Goal: Information Seeking & Learning: Learn about a topic

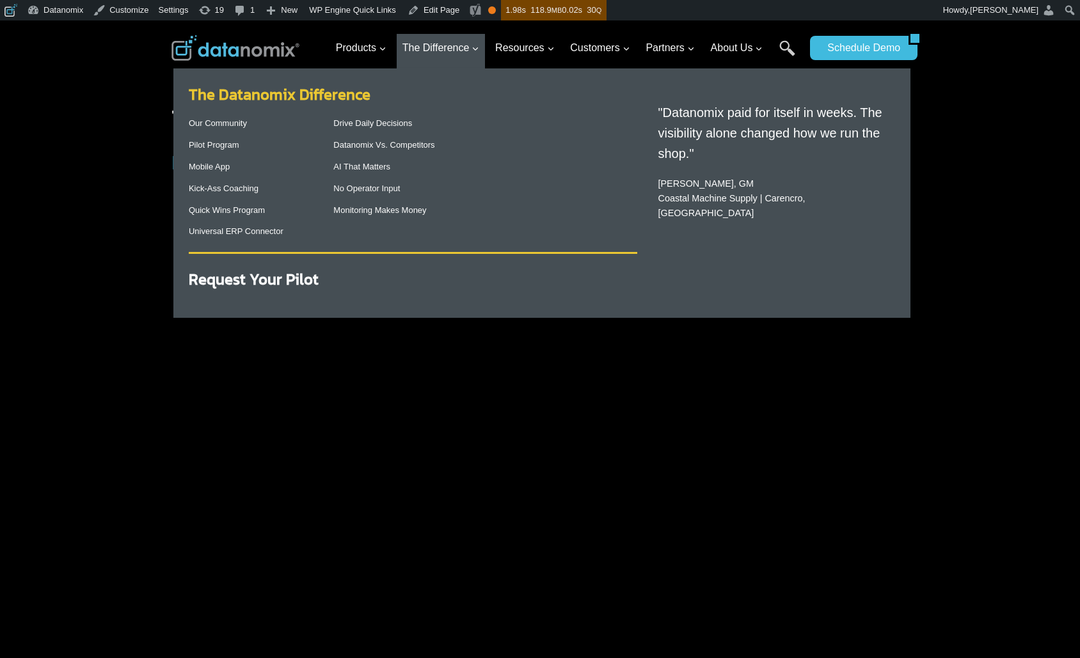
click at [326, 99] on link "The Datanomix Difference" at bounding box center [280, 94] width 182 height 22
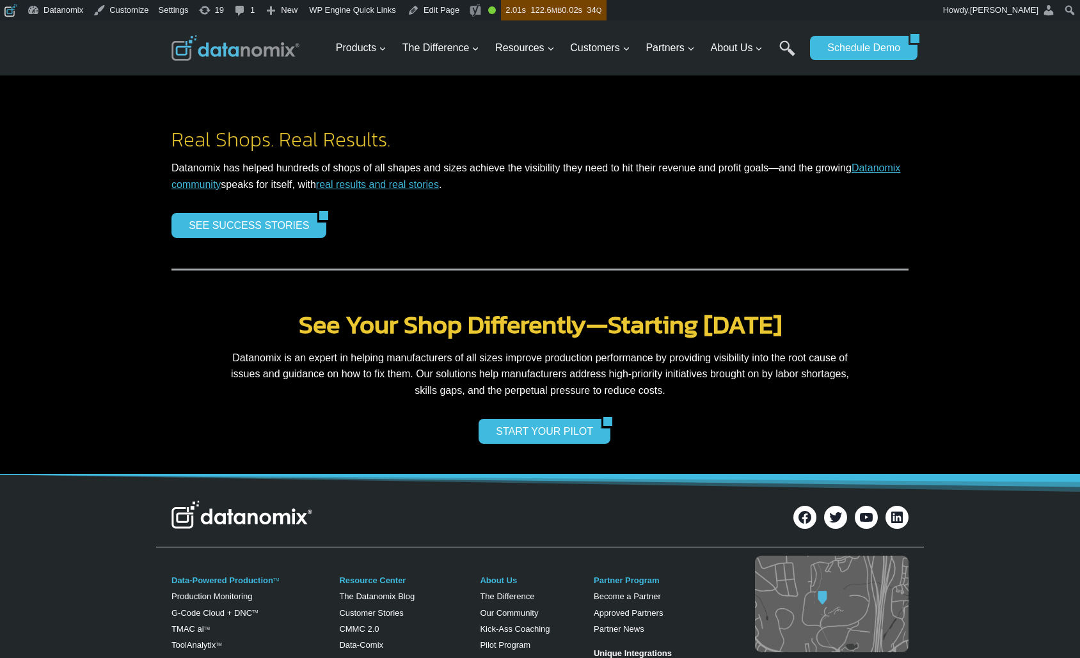
scroll to position [2850, 0]
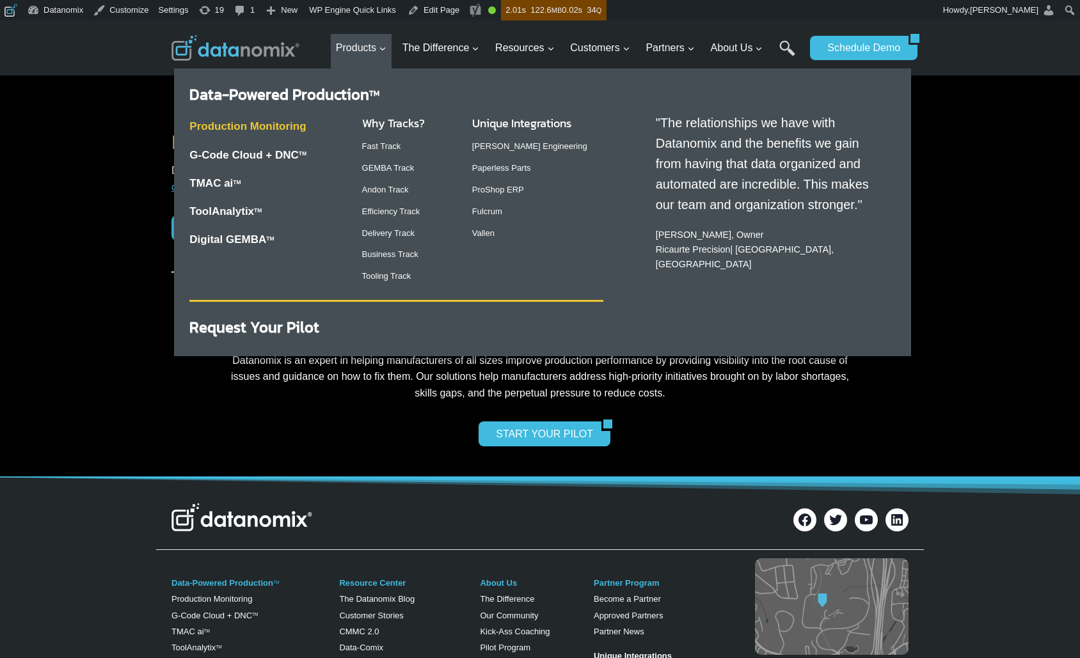
click at [274, 127] on link "Production Monitoring" at bounding box center [247, 126] width 116 height 12
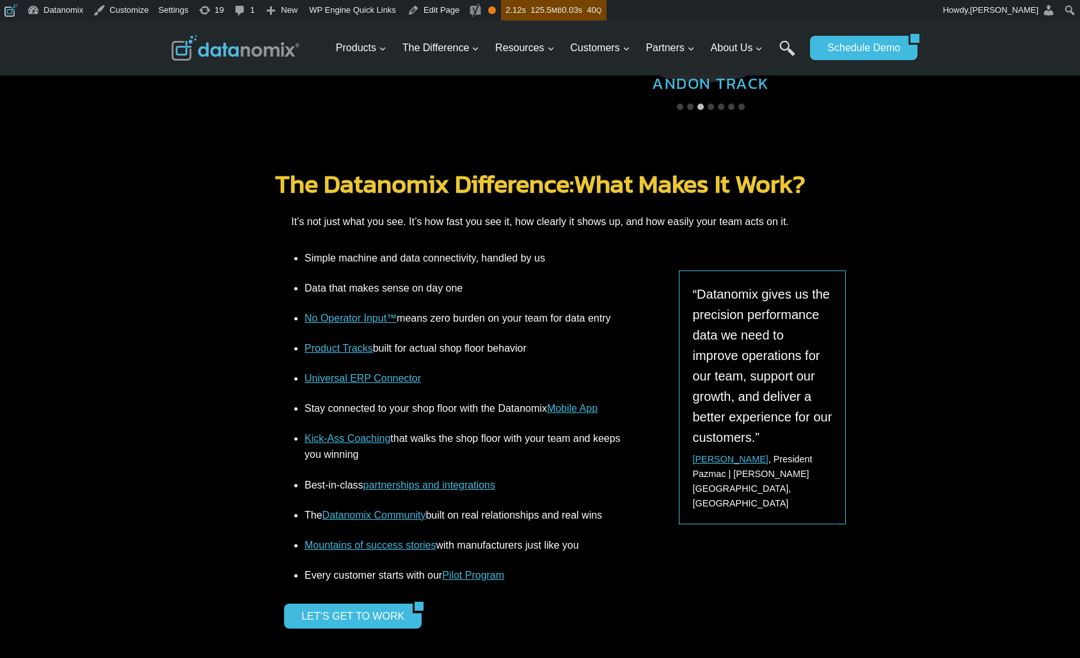
drag, startPoint x: 471, startPoint y: 313, endPoint x: 303, endPoint y: 312, distance: 168.3
click at [303, 312] on ul "Simple machine and data connectivity, handled by us Data that makes sense on da…" at bounding box center [453, 417] width 338 height 334
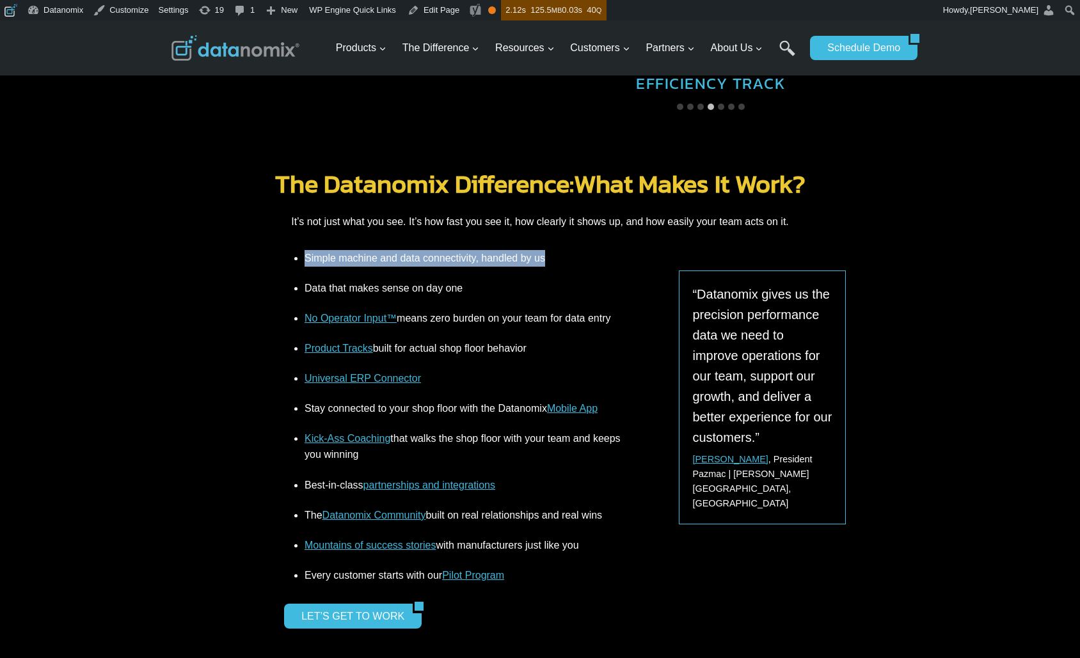
drag, startPoint x: 266, startPoint y: 223, endPoint x: 283, endPoint y: 223, distance: 16.6
click at [283, 250] on div "Simple machine and data connectivity, handled by us Data that makes sense on da…" at bounding box center [540, 463] width 768 height 427
click at [429, 273] on li "Data that makes sense on day one" at bounding box center [464, 288] width 318 height 30
drag, startPoint x: 479, startPoint y: 214, endPoint x: 310, endPoint y: 226, distance: 169.9
click at [301, 250] on ul "Simple machine and data connectivity, handled by us Data that makes sense on da…" at bounding box center [453, 417] width 338 height 334
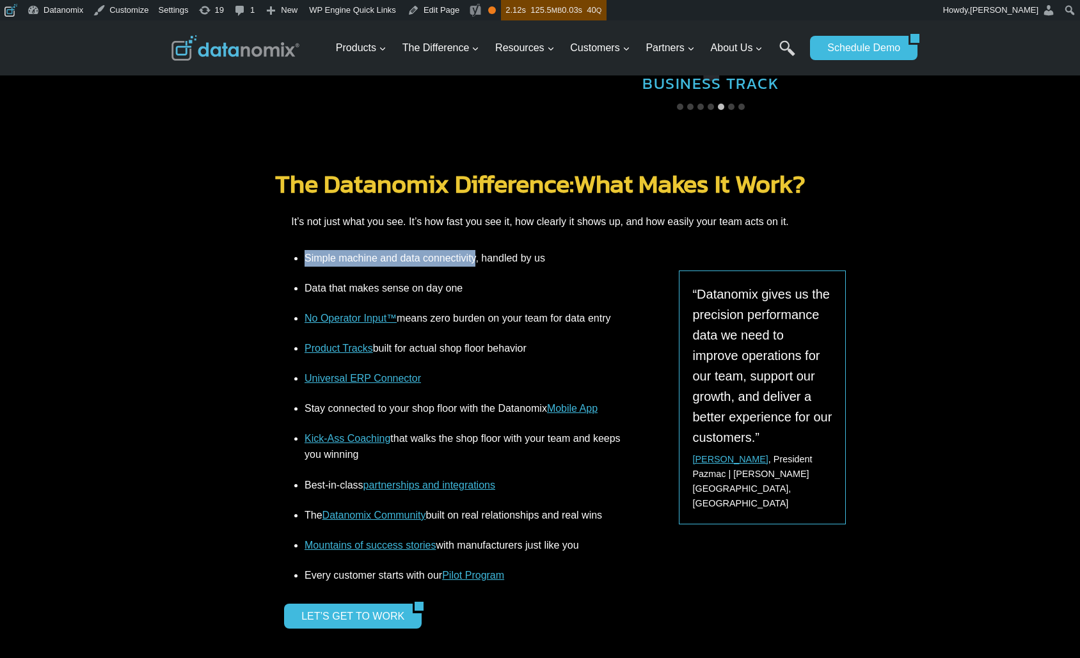
copy li "Simple machine and data connectivity"
drag, startPoint x: 303, startPoint y: 250, endPoint x: 464, endPoint y: 247, distance: 161.2
click at [463, 250] on ul "Simple machine and data connectivity, handled by us Data that makes sense on da…" at bounding box center [453, 417] width 338 height 334
copy li "Simple machine and data connectivity"
drag, startPoint x: 424, startPoint y: 308, endPoint x: 307, endPoint y: 314, distance: 116.6
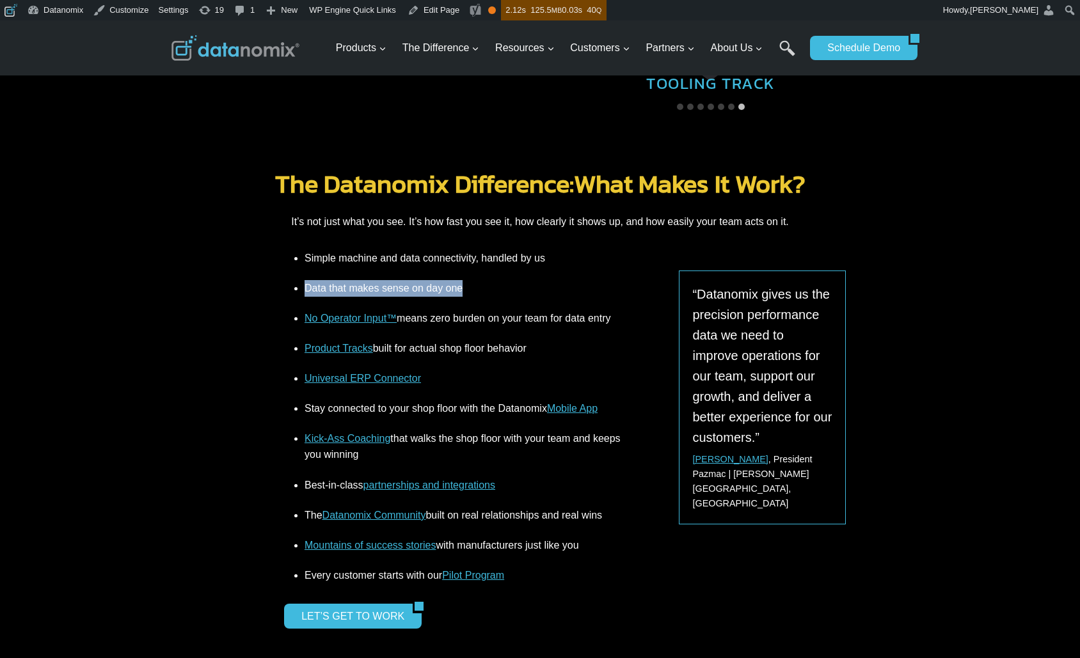
click at [307, 333] on li "Product Tracks built for actual shop floor behavior" at bounding box center [464, 348] width 318 height 30
copy li "Product Tracks built for actual shop floor behavior"
click at [541, 470] on li "Best-in-class partnerships and integrations" at bounding box center [464, 485] width 318 height 30
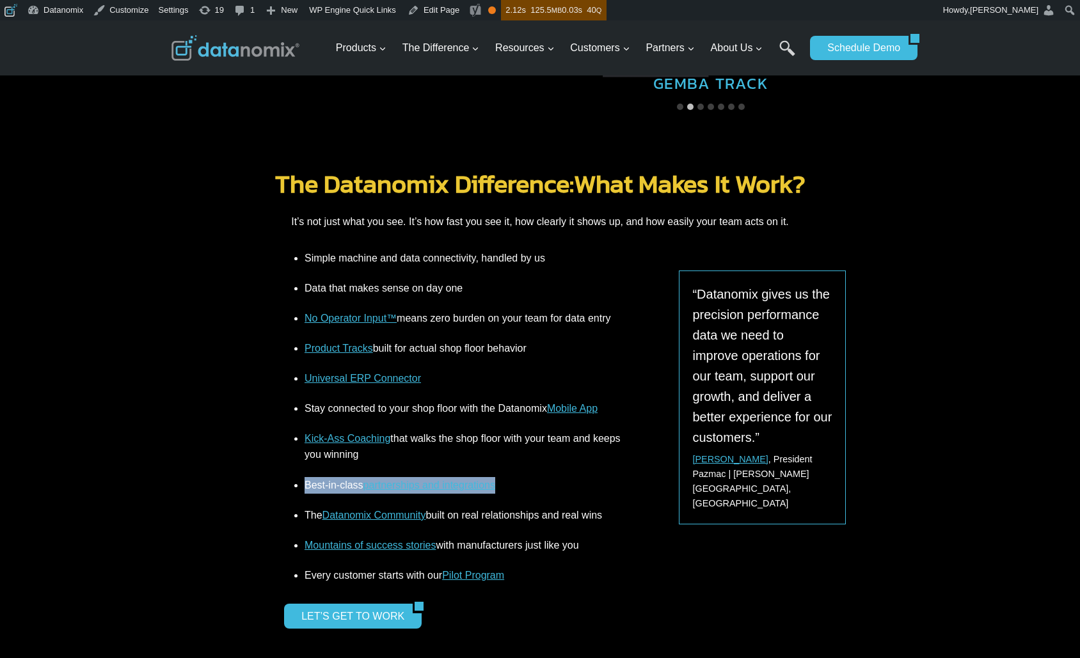
drag, startPoint x: 370, startPoint y: 447, endPoint x: 296, endPoint y: 444, distance: 74.9
click at [305, 470] on li "Best-in-class partnerships and integrations" at bounding box center [464, 485] width 318 height 30
copy li "Best-in-class partnerships and integrations"
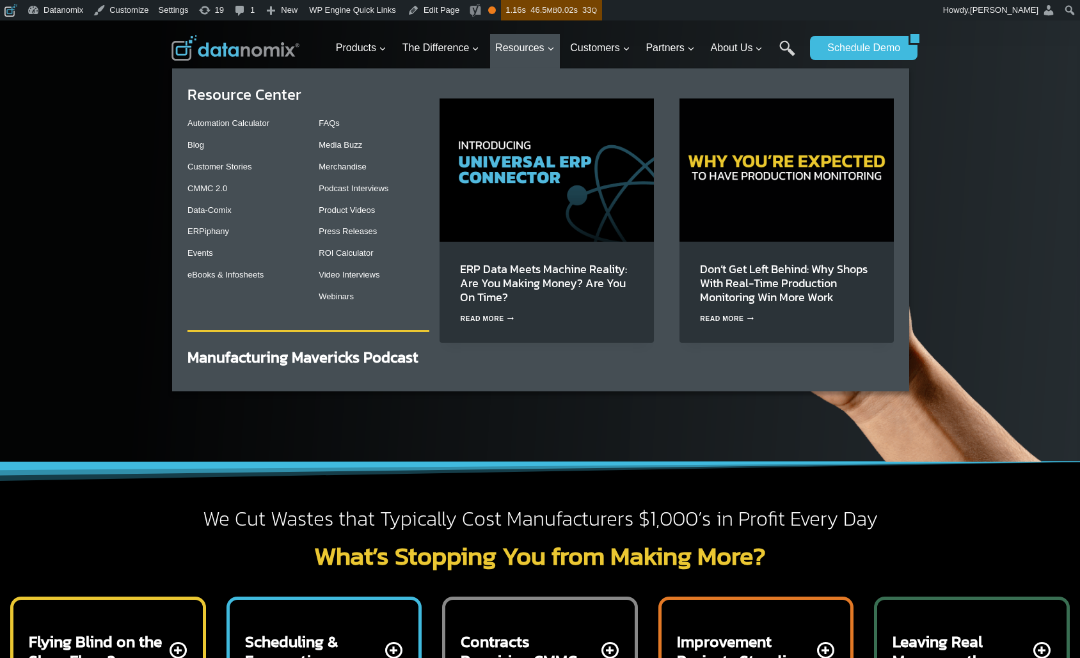
click at [539, 157] on img "Primary Navigation" at bounding box center [547, 170] width 214 height 143
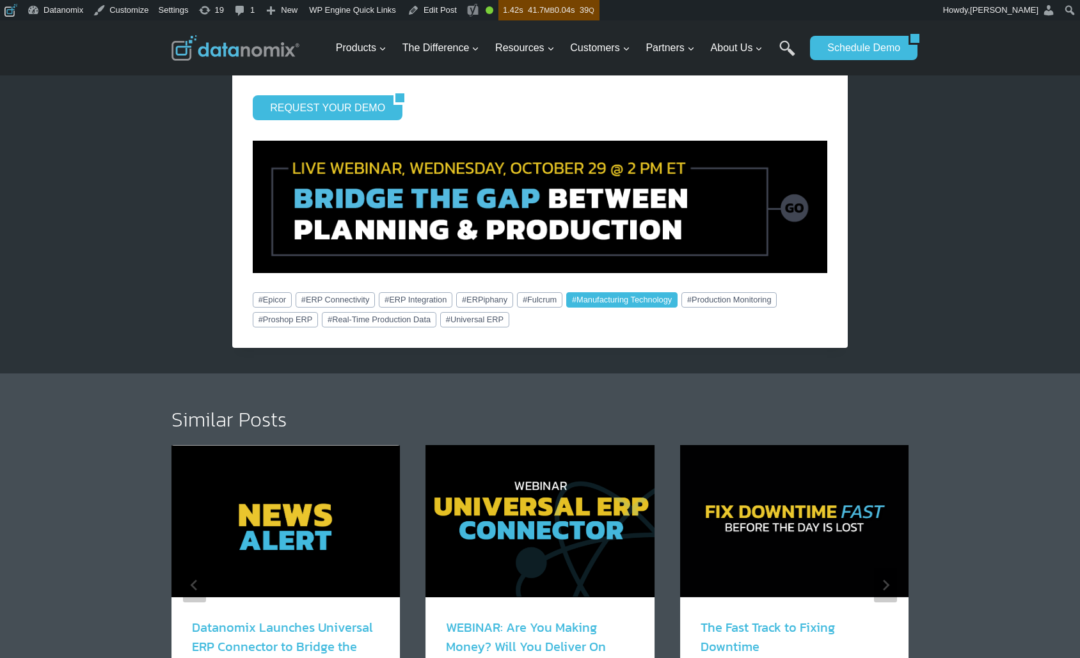
scroll to position [1721, 0]
